Goal: Information Seeking & Learning: Find specific page/section

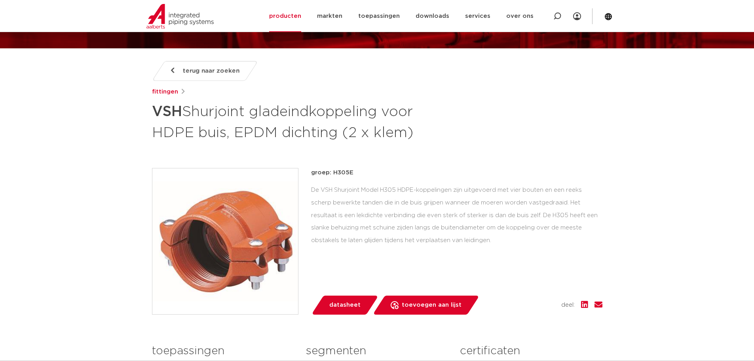
click at [208, 72] on span "terug naar zoeken" at bounding box center [211, 71] width 57 height 13
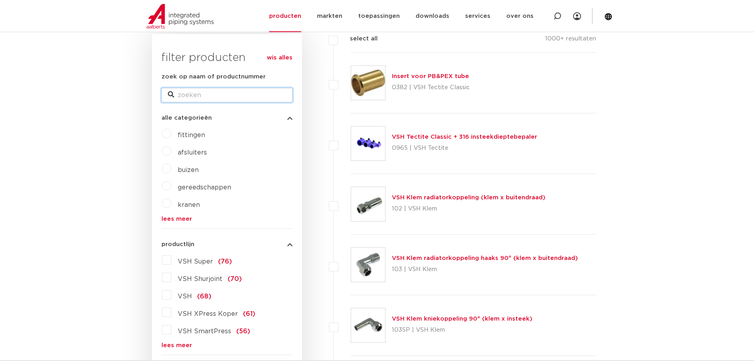
scroll to position [119, 0]
click at [212, 95] on input "zoek op naam of productnummer" at bounding box center [226, 95] width 131 height 14
type input "307"
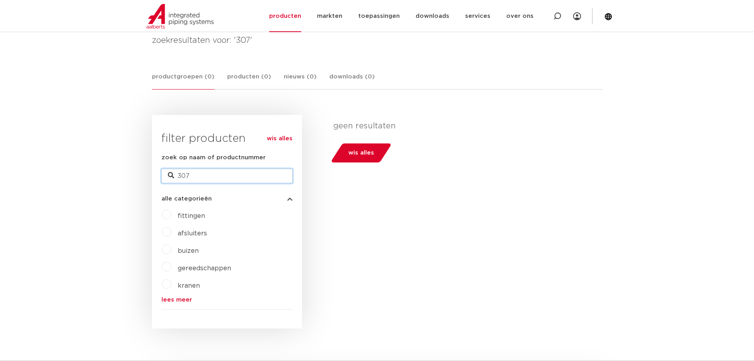
drag, startPoint x: 225, startPoint y: 171, endPoint x: 118, endPoint y: 184, distance: 108.0
click at [118, 184] on body "Zoeken NIEUW: myIPS is beschikbaar meer info sluiten producten markten toepassi…" at bounding box center [377, 335] width 754 height 908
type input "BH22C"
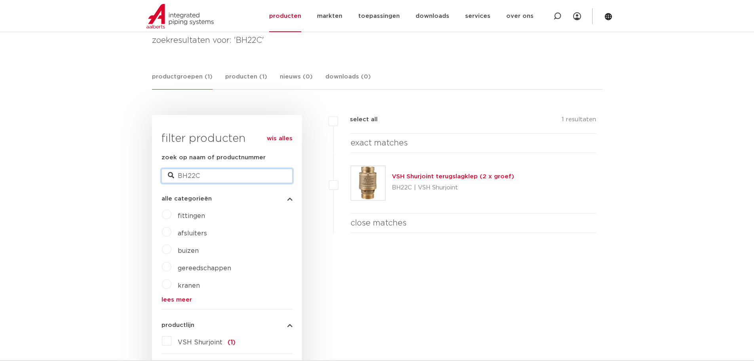
drag, startPoint x: 177, startPoint y: 171, endPoint x: 54, endPoint y: 156, distance: 123.7
type input "SS-1200"
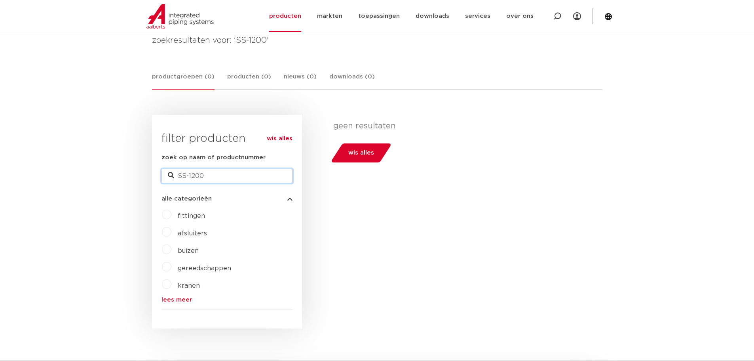
click at [189, 177] on input "SS-1200" at bounding box center [226, 176] width 131 height 14
type input "SS1200"
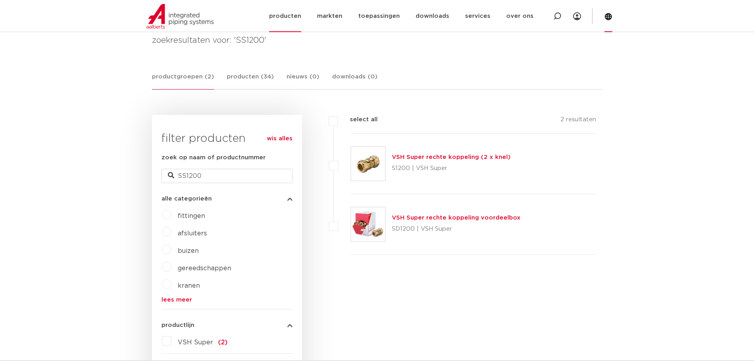
click at [606, 20] on icon at bounding box center [608, 17] width 8 height 8
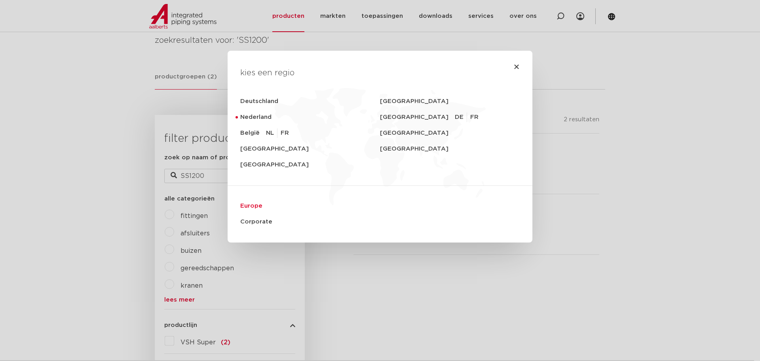
click at [251, 206] on link "Europe" at bounding box center [379, 206] width 279 height 16
